Goal: Go to known website: Go to known website

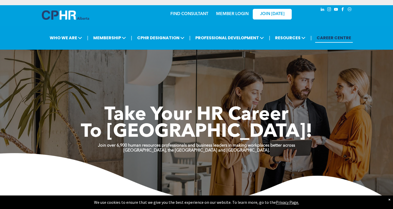
click at [334, 37] on link "CAREER CENTRE" at bounding box center [334, 38] width 38 height 10
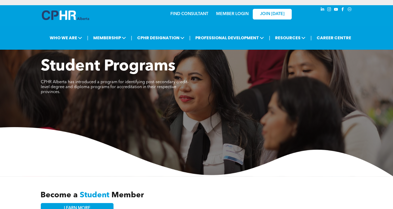
click at [230, 14] on link "MEMBER LOGIN" at bounding box center [232, 14] width 32 height 4
